Goal: Book appointment/travel/reservation

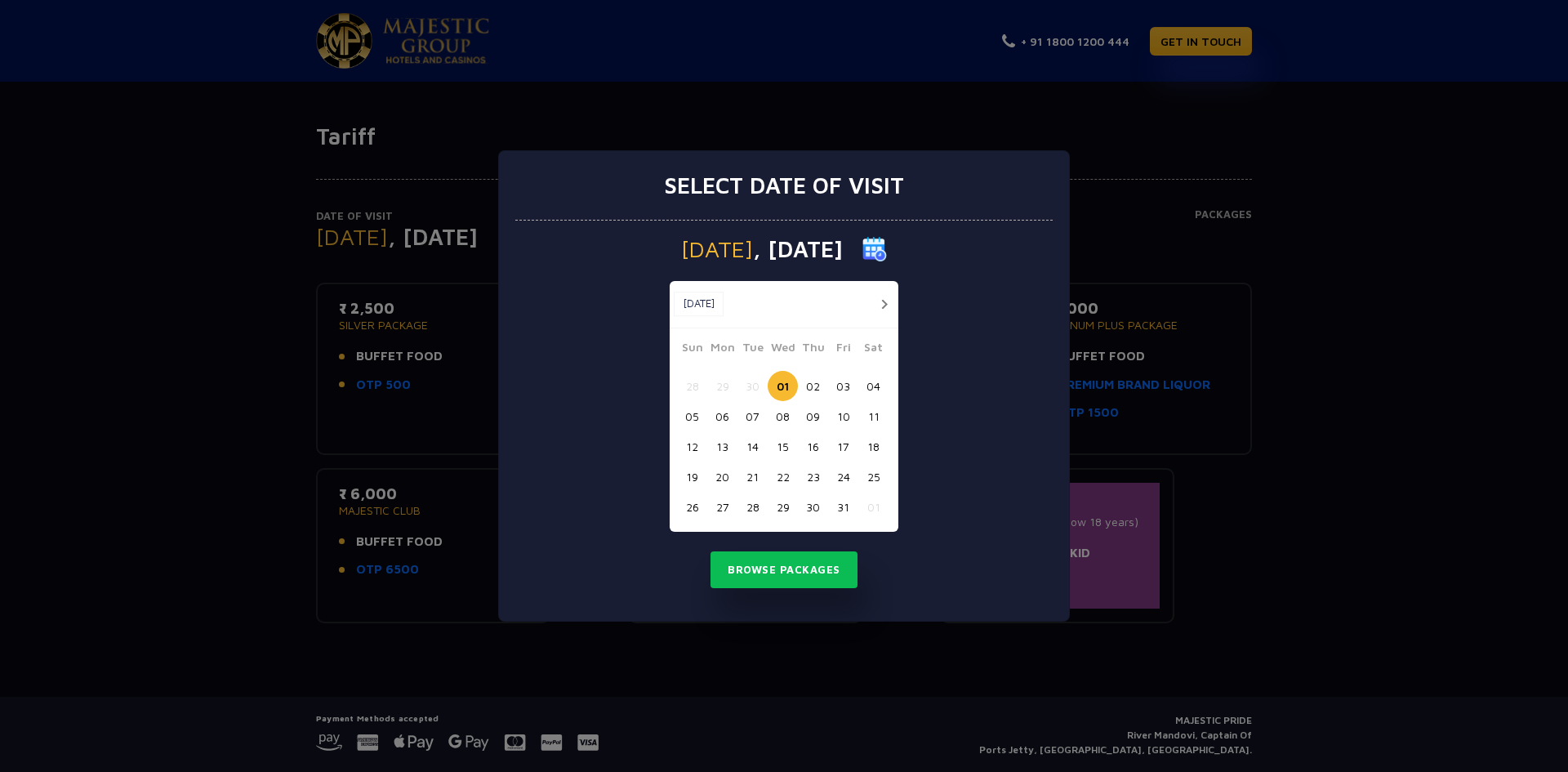
click at [813, 388] on button "02" at bounding box center [813, 386] width 31 height 31
click at [786, 573] on button "Browse Packages" at bounding box center [783, 570] width 147 height 37
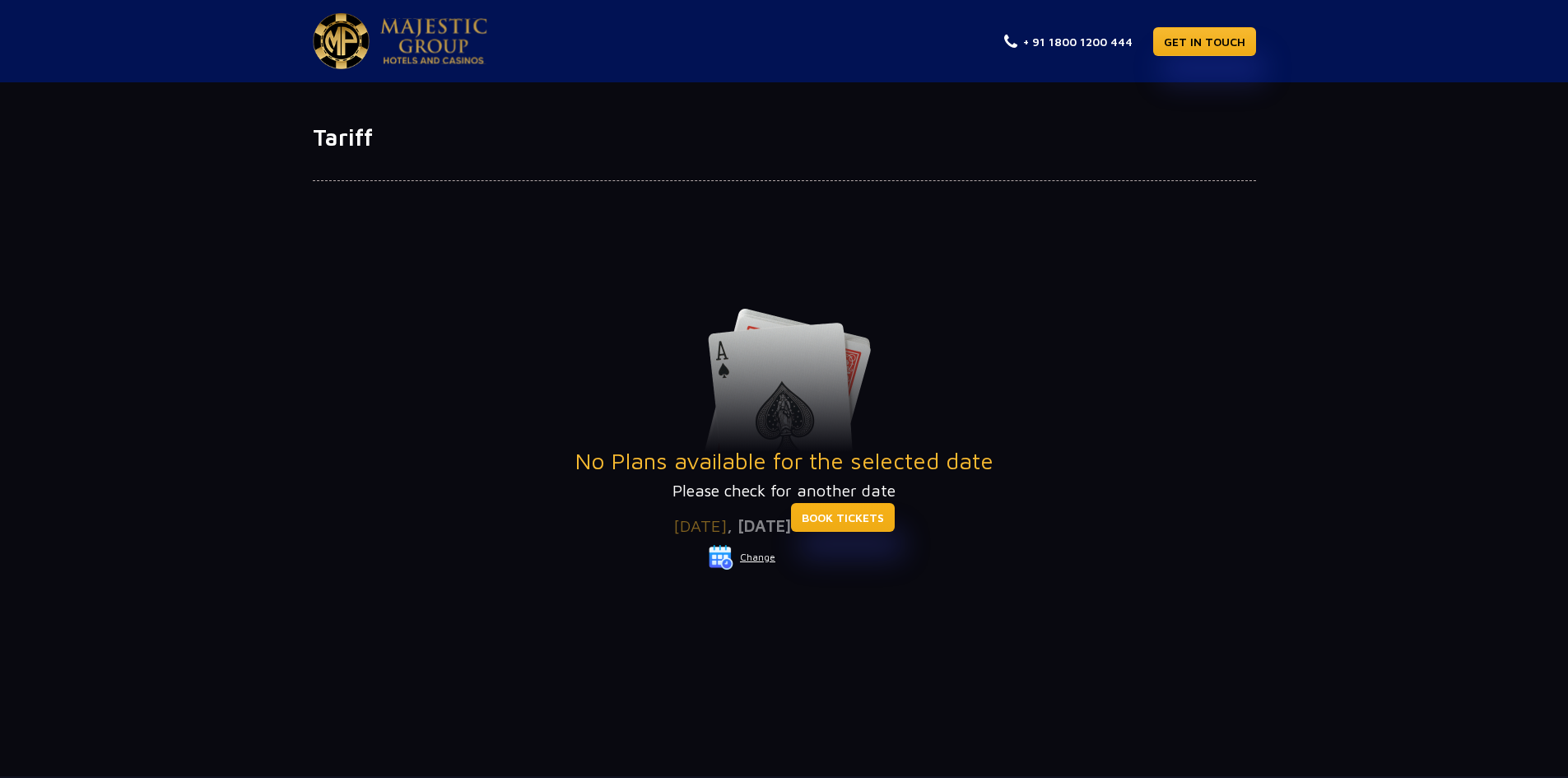
click at [879, 522] on link "BOOK TICKETS" at bounding box center [842, 517] width 103 height 29
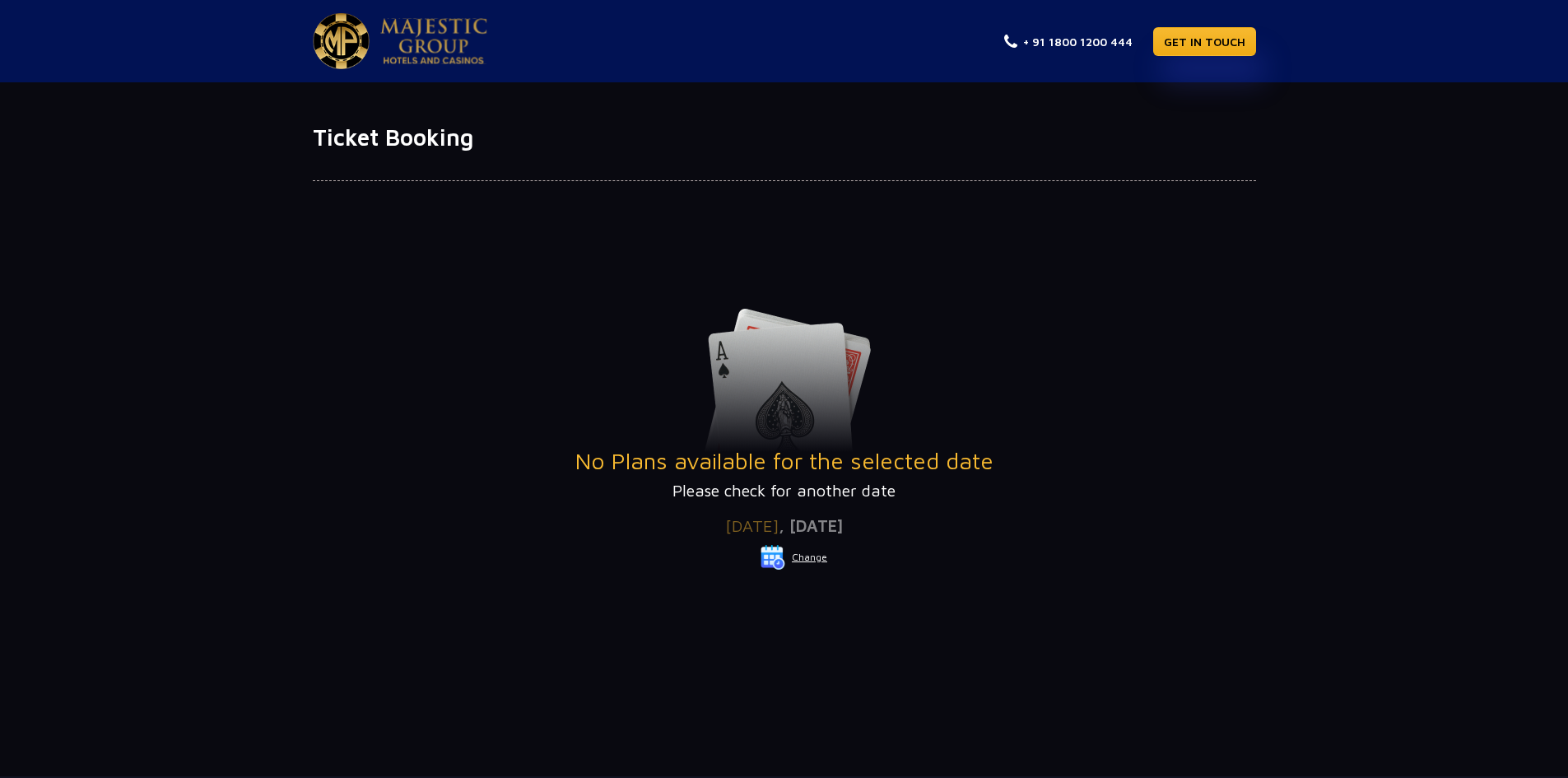
click at [803, 555] on button "Change" at bounding box center [793, 557] width 69 height 26
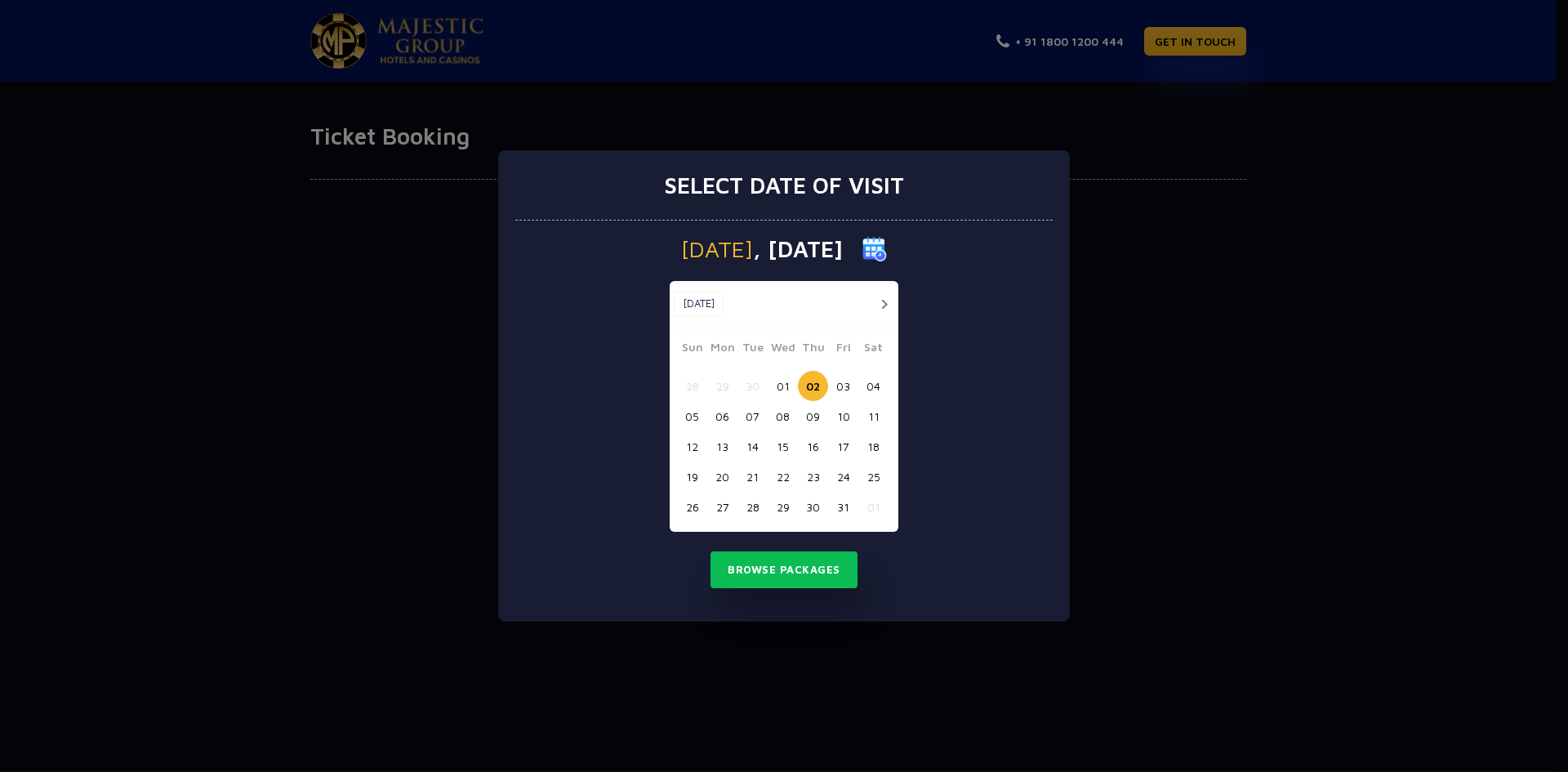
click at [839, 504] on button "31" at bounding box center [843, 507] width 31 height 31
click at [827, 556] on button "Browse Packages" at bounding box center [783, 570] width 147 height 37
